Goal: Task Accomplishment & Management: Manage account settings

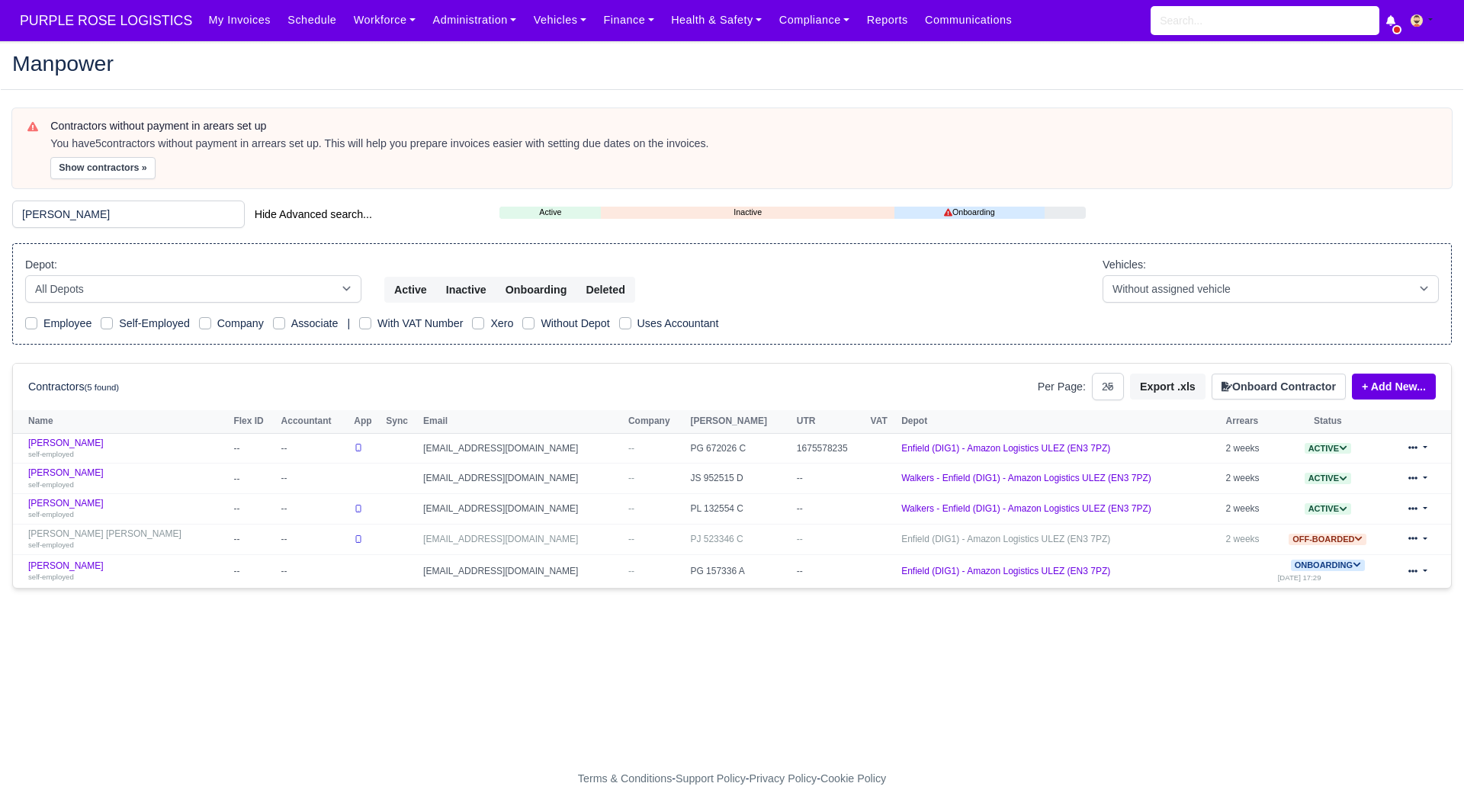
select select "25"
click at [62, 441] on link "Joel De Melin self-employed" at bounding box center [127, 449] width 198 height 22
select select "25"
click at [60, 439] on link "Joel De Melin self-employed" at bounding box center [127, 449] width 198 height 22
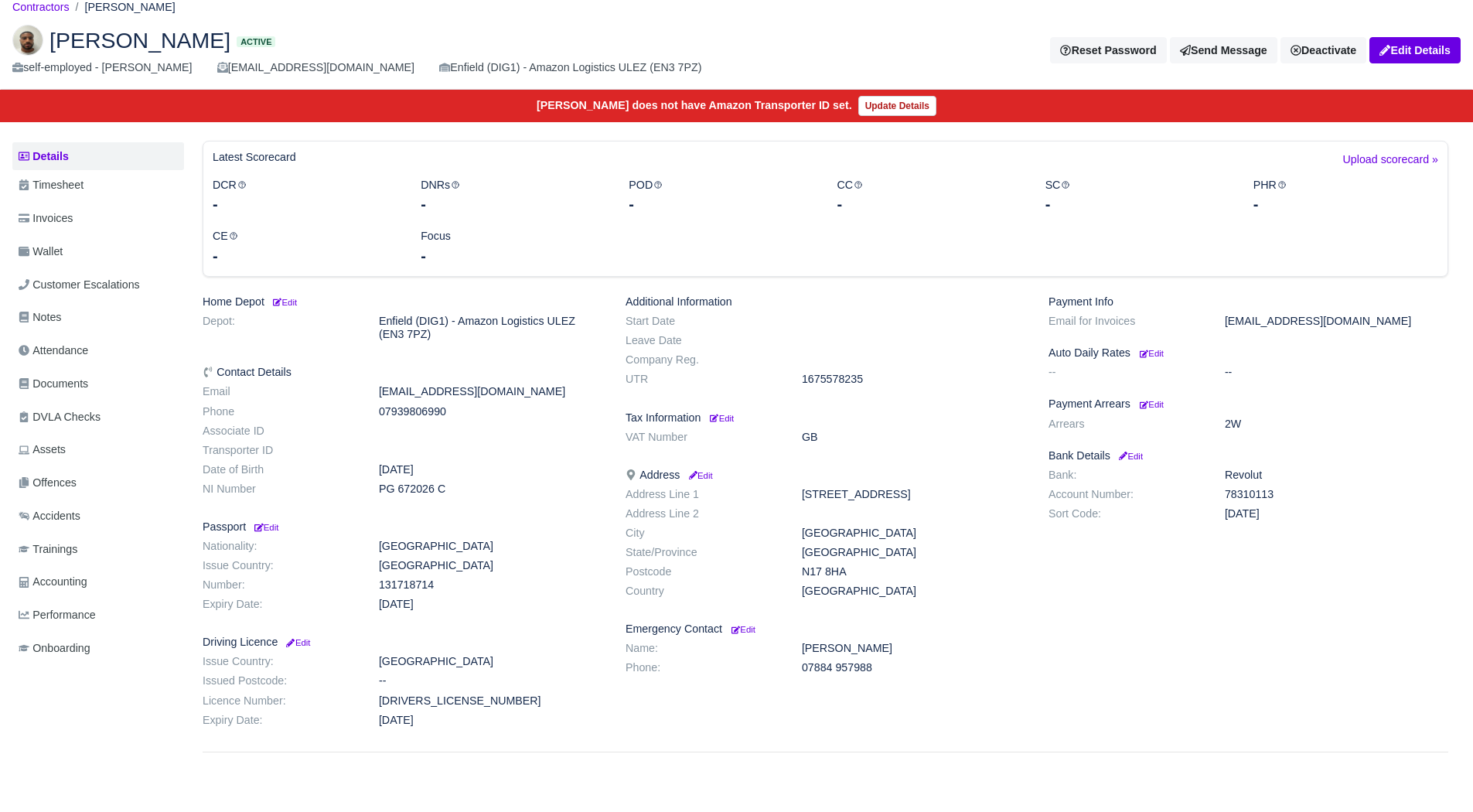
scroll to position [57, 0]
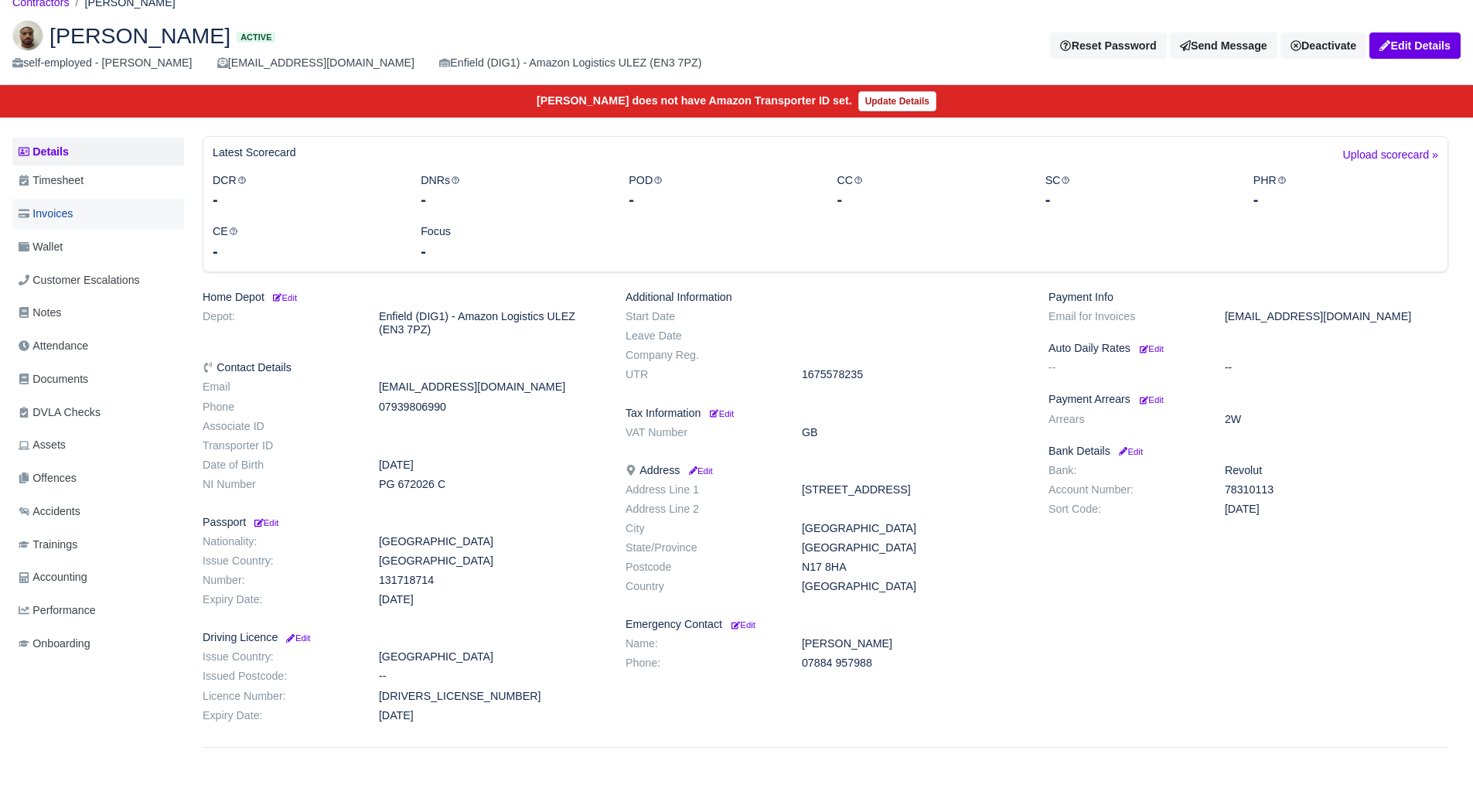
click at [105, 219] on link "Invoices" at bounding box center [97, 213] width 171 height 31
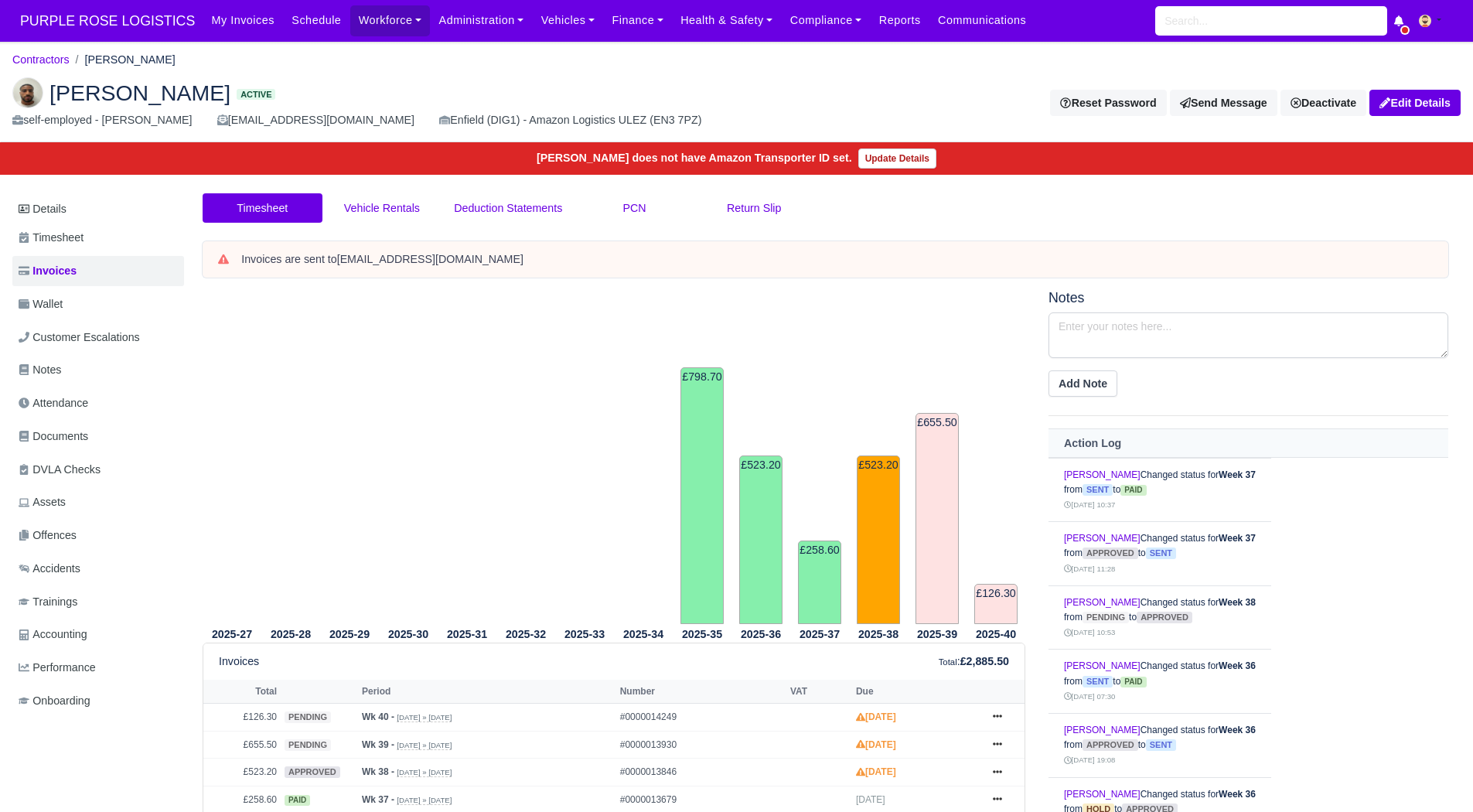
scroll to position [161, 0]
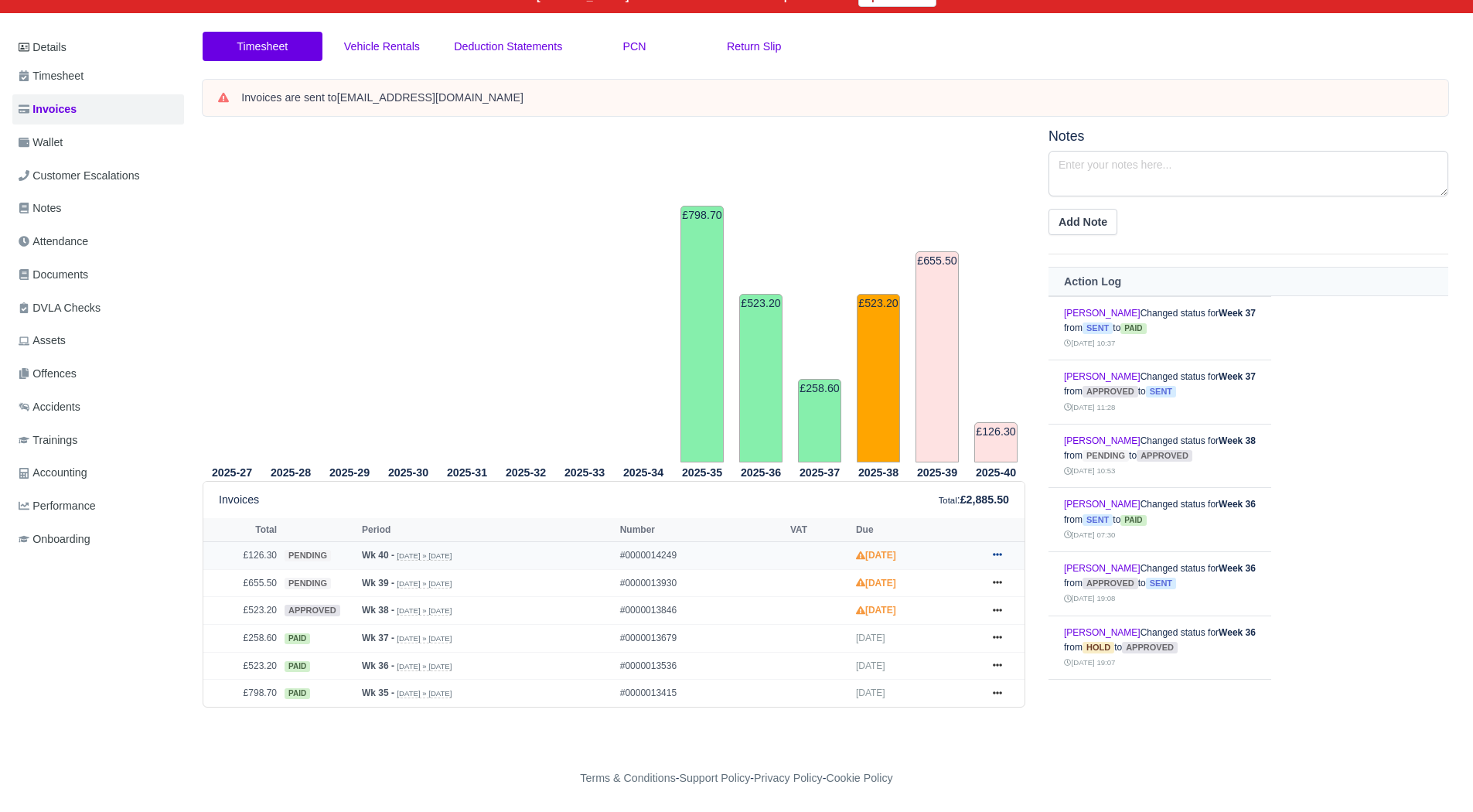
click at [995, 554] on icon at bounding box center [997, 554] width 9 height 9
click at [939, 641] on link "Hold" at bounding box center [939, 649] width 137 height 32
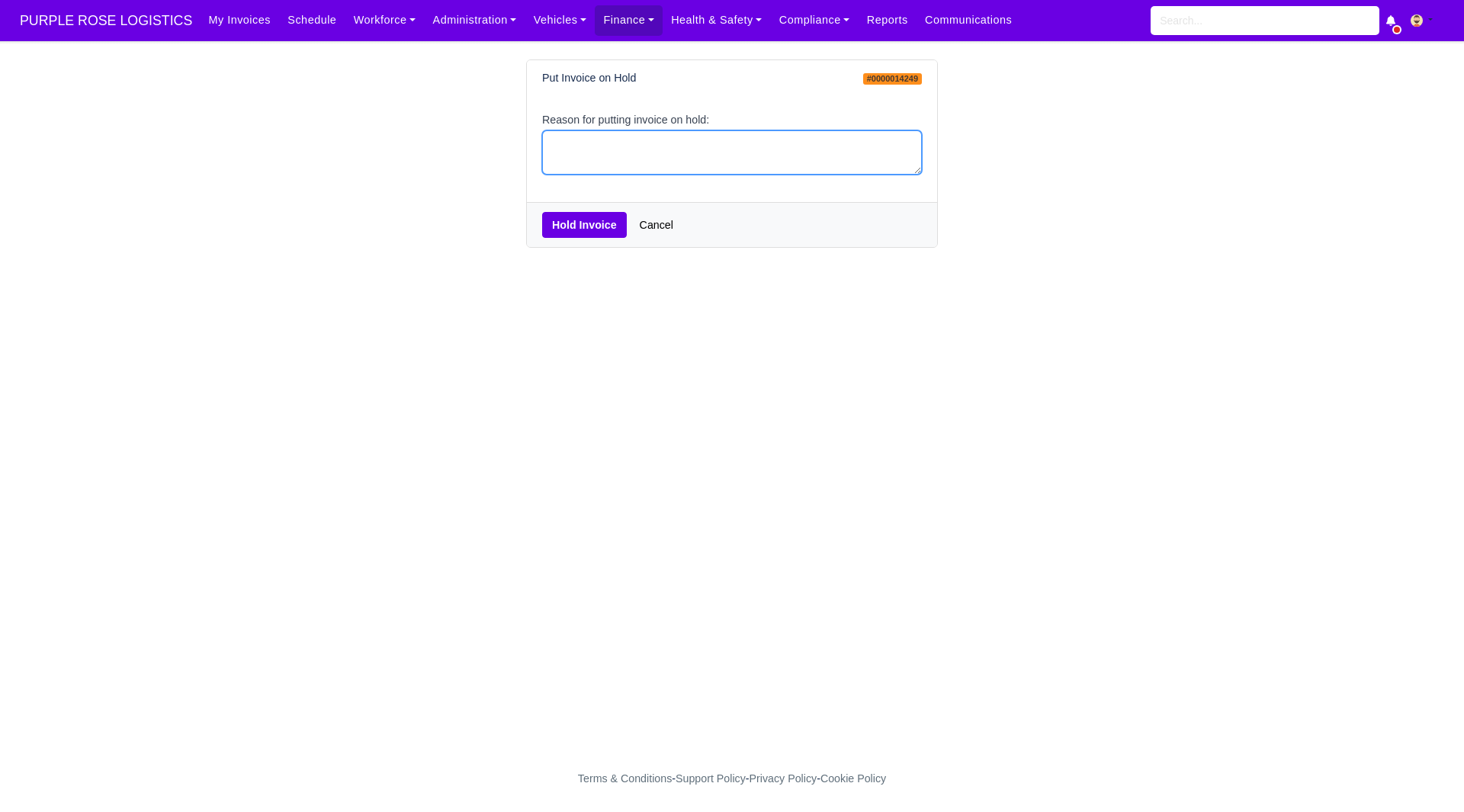
click at [610, 144] on textarea "Reason for putting invoice on hold:" at bounding box center [732, 153] width 379 height 45
type textarea "EOC"
click at [594, 218] on button "Hold Invoice" at bounding box center [584, 225] width 85 height 26
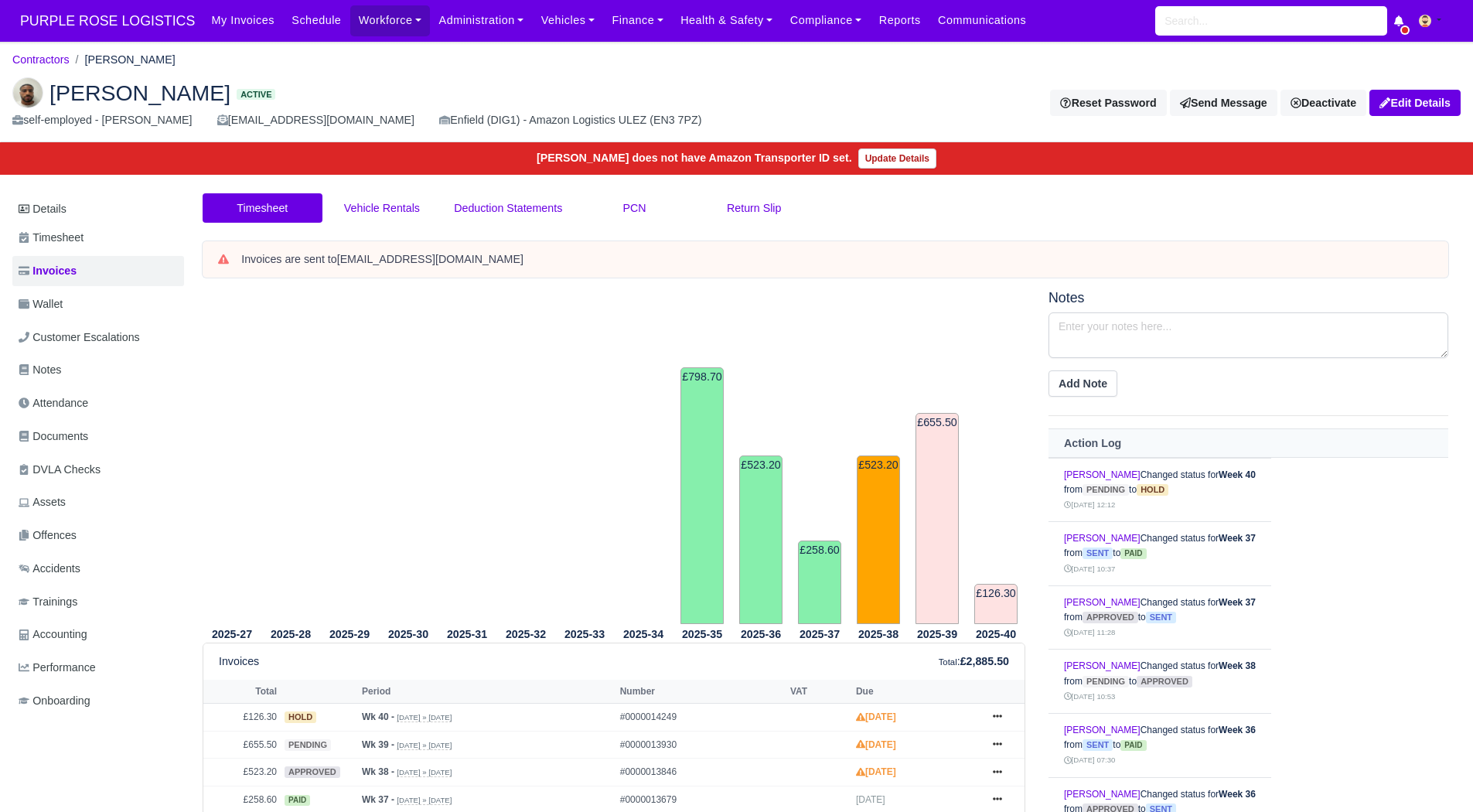
scroll to position [153, 0]
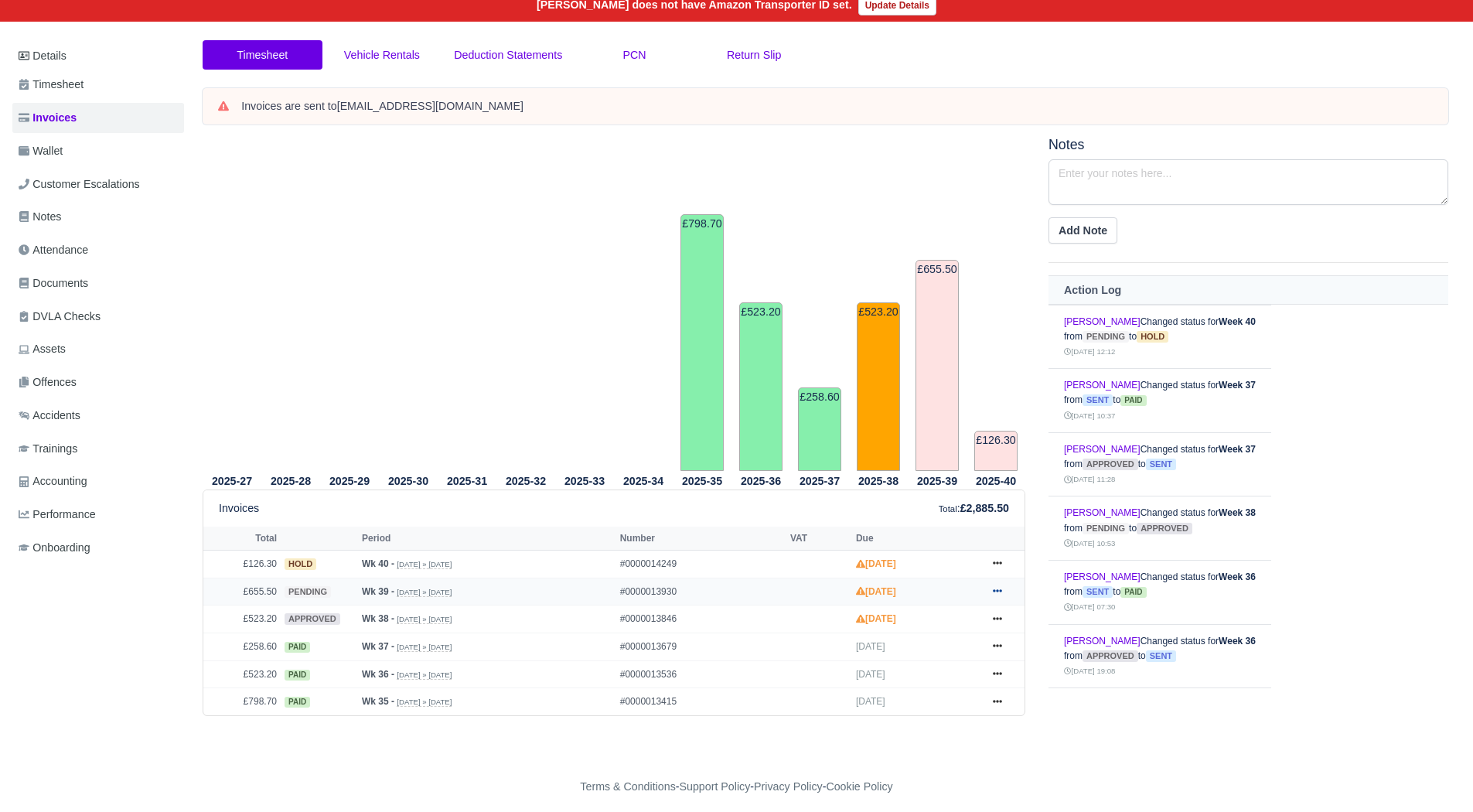
click at [993, 590] on icon at bounding box center [997, 590] width 9 height 9
click at [934, 696] on link "Hold" at bounding box center [939, 684] width 137 height 32
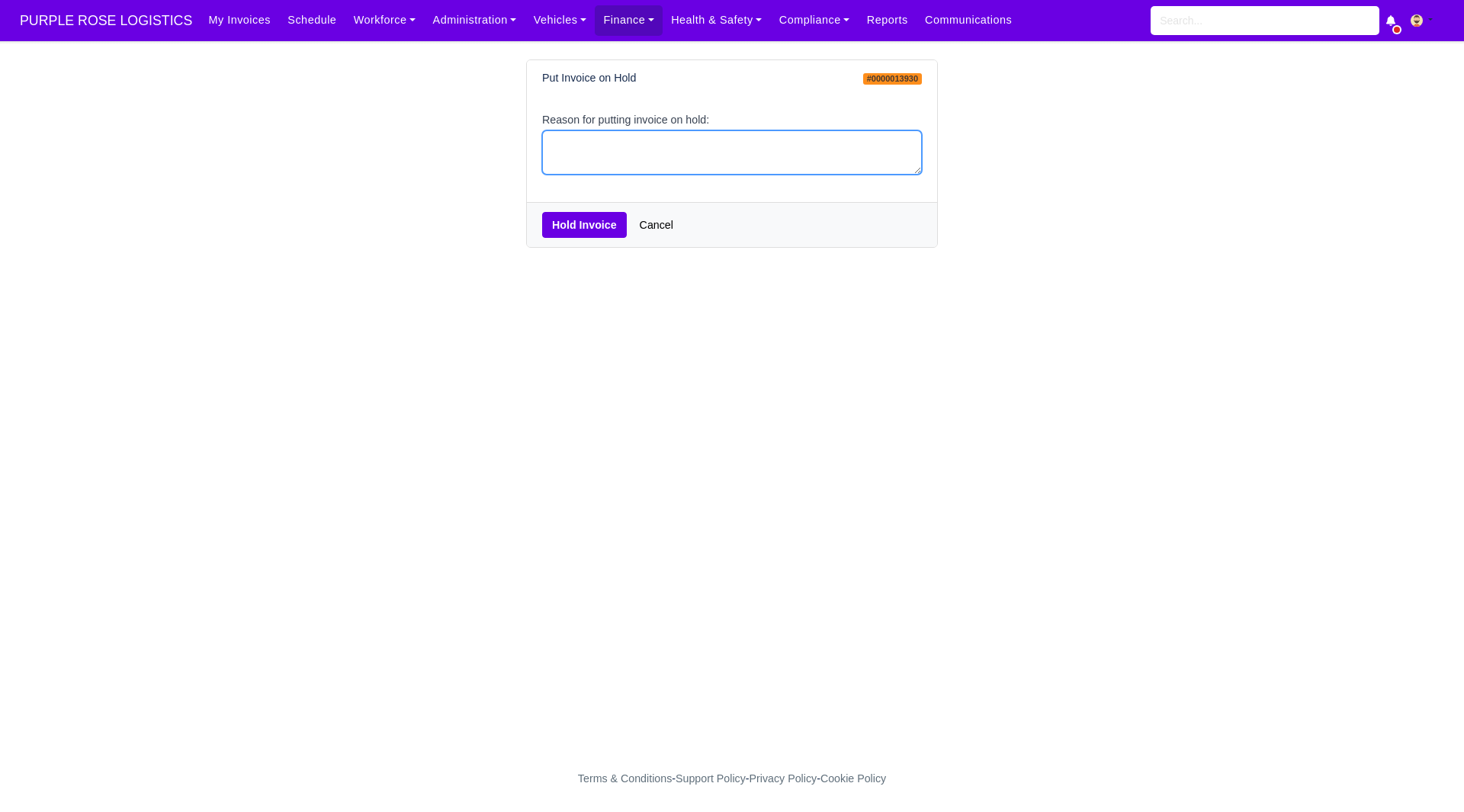
click at [596, 136] on textarea "Reason for putting invoice on hold:" at bounding box center [732, 153] width 379 height 45
type textarea "EOC"
click at [554, 229] on button "Hold Invoice" at bounding box center [584, 225] width 85 height 26
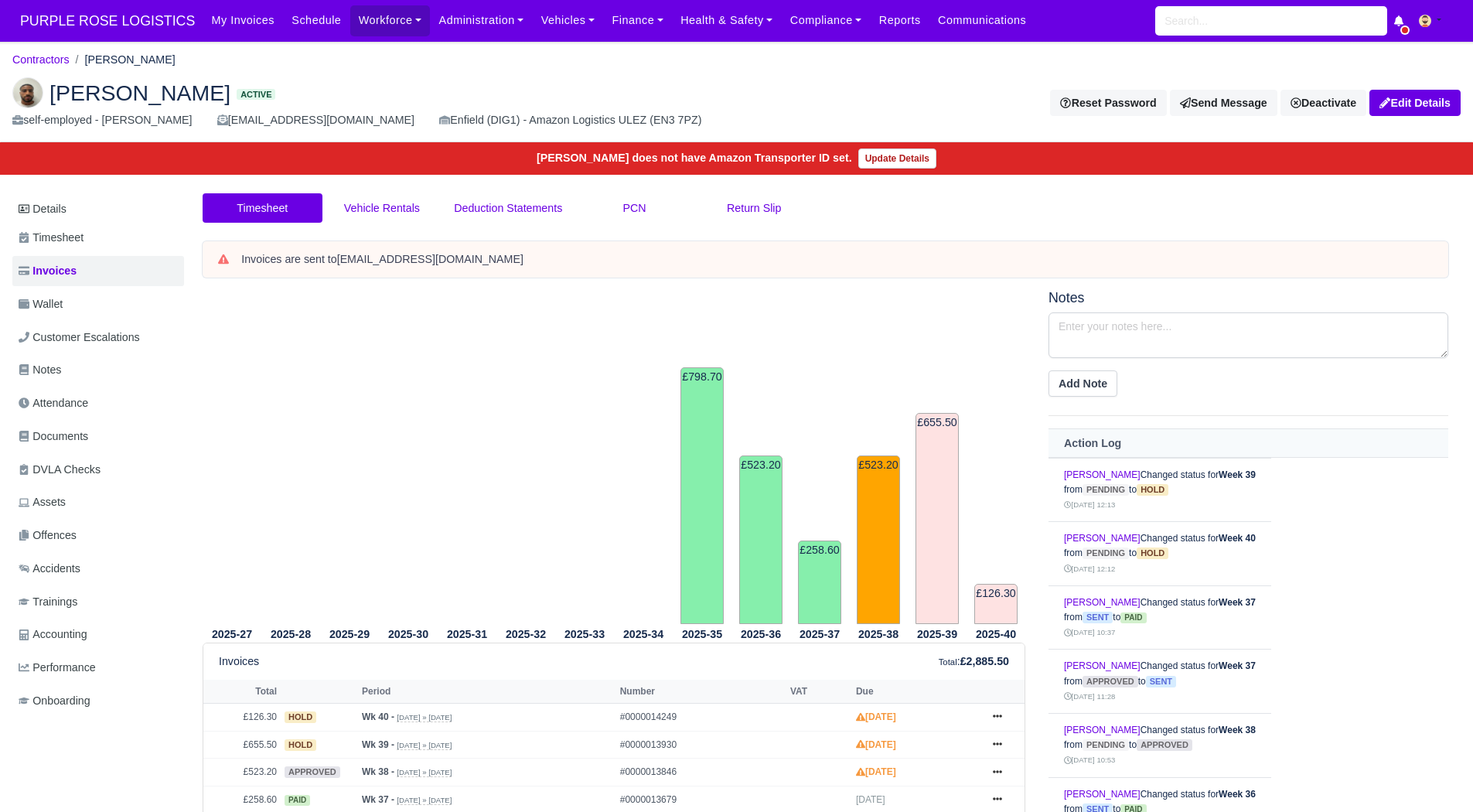
scroll to position [145, 0]
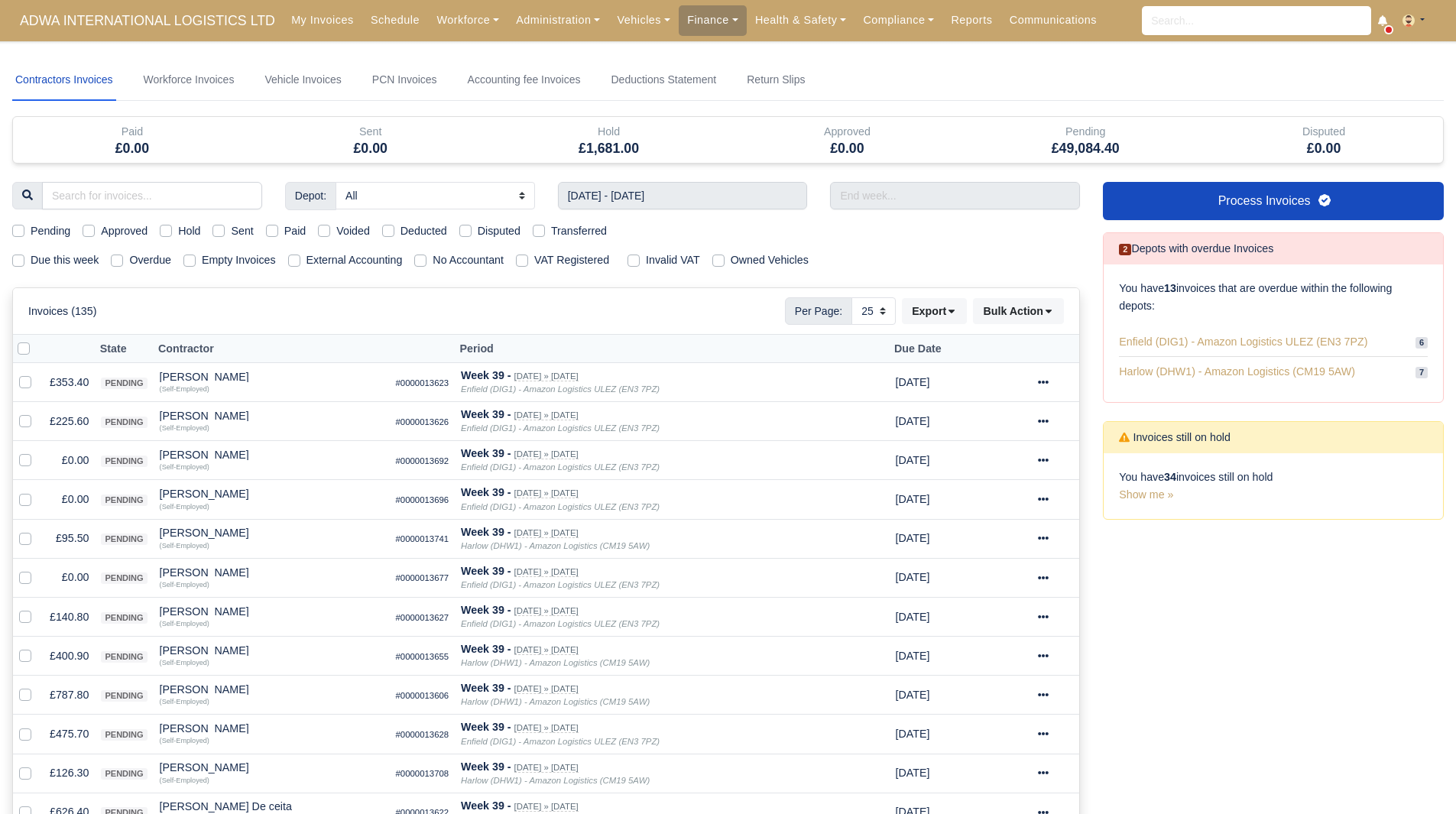
select select "25"
click at [428, 10] on link "Workforce" at bounding box center [467, 20] width 80 height 30
click at [440, 46] on link "Manpower" at bounding box center [497, 54] width 124 height 32
